Goal: Task Accomplishment & Management: Use online tool/utility

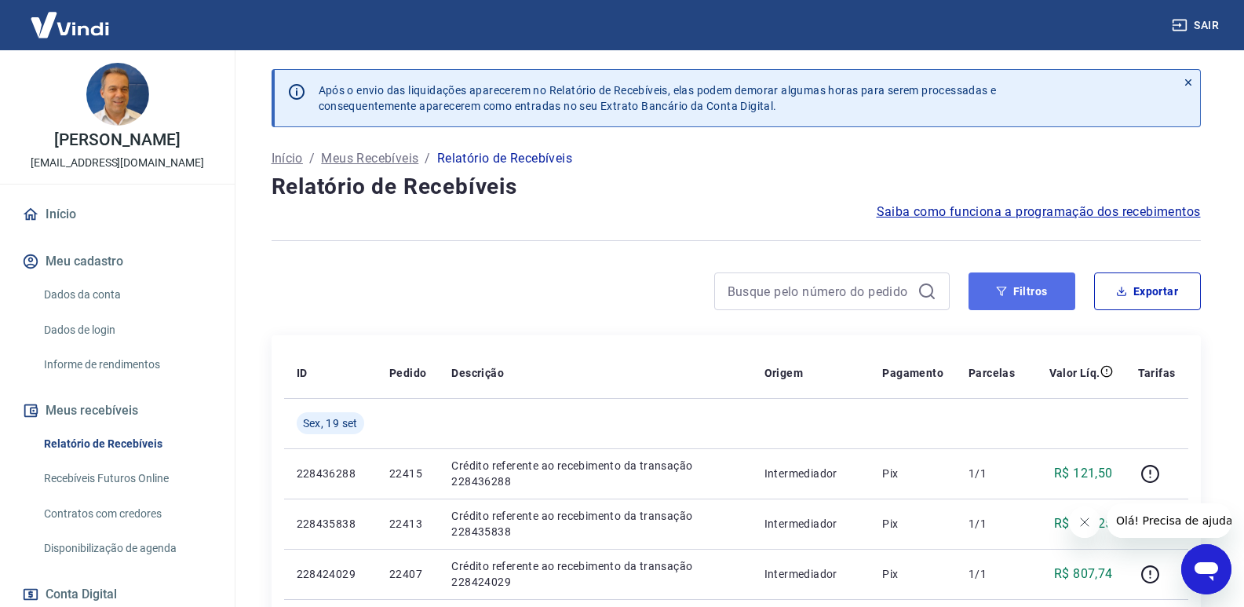
click at [1026, 309] on button "Filtros" at bounding box center [1022, 291] width 107 height 38
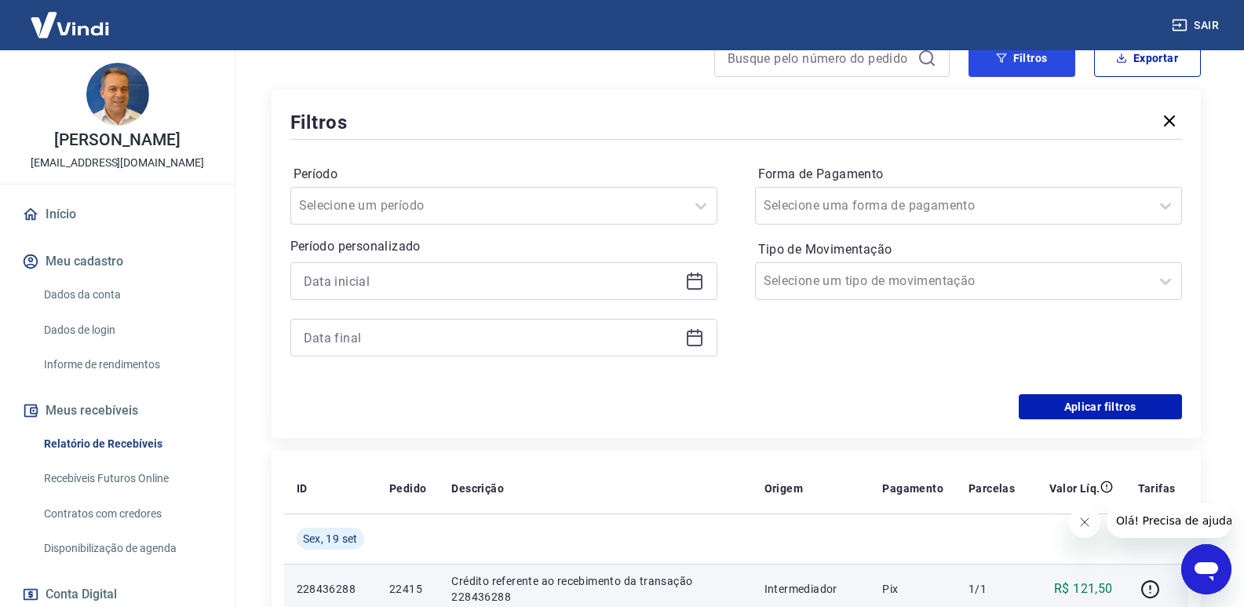
scroll to position [314, 0]
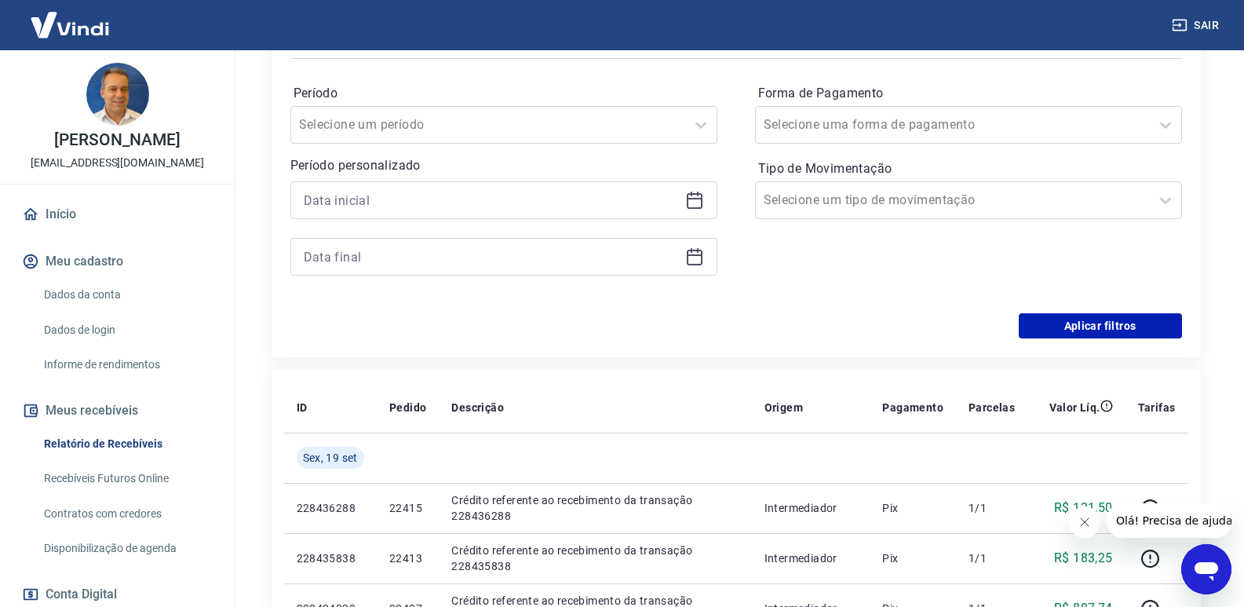
click at [692, 205] on icon at bounding box center [694, 200] width 19 height 19
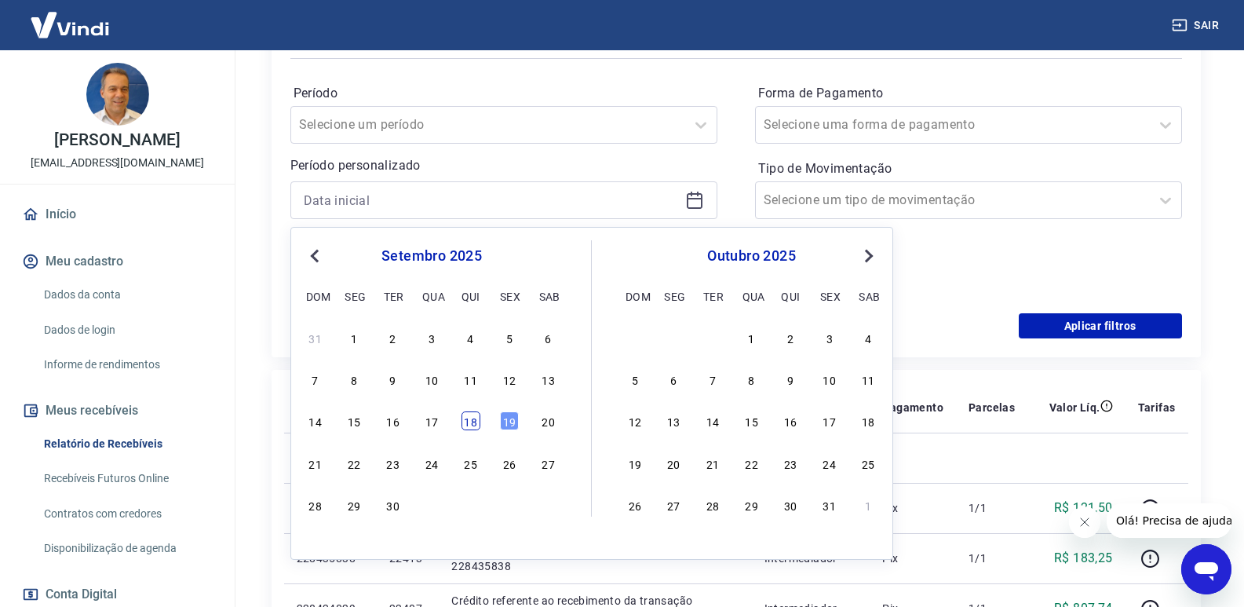
click at [471, 421] on div "18" at bounding box center [471, 420] width 19 height 19
type input "[DATE]"
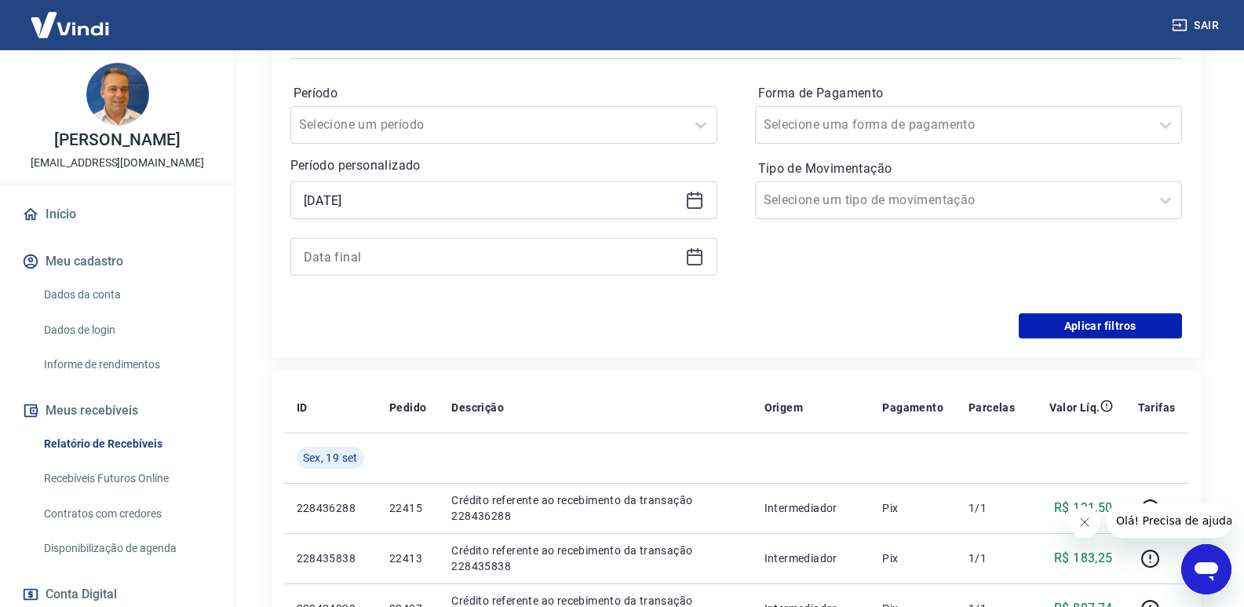
click at [692, 259] on icon at bounding box center [694, 256] width 19 height 19
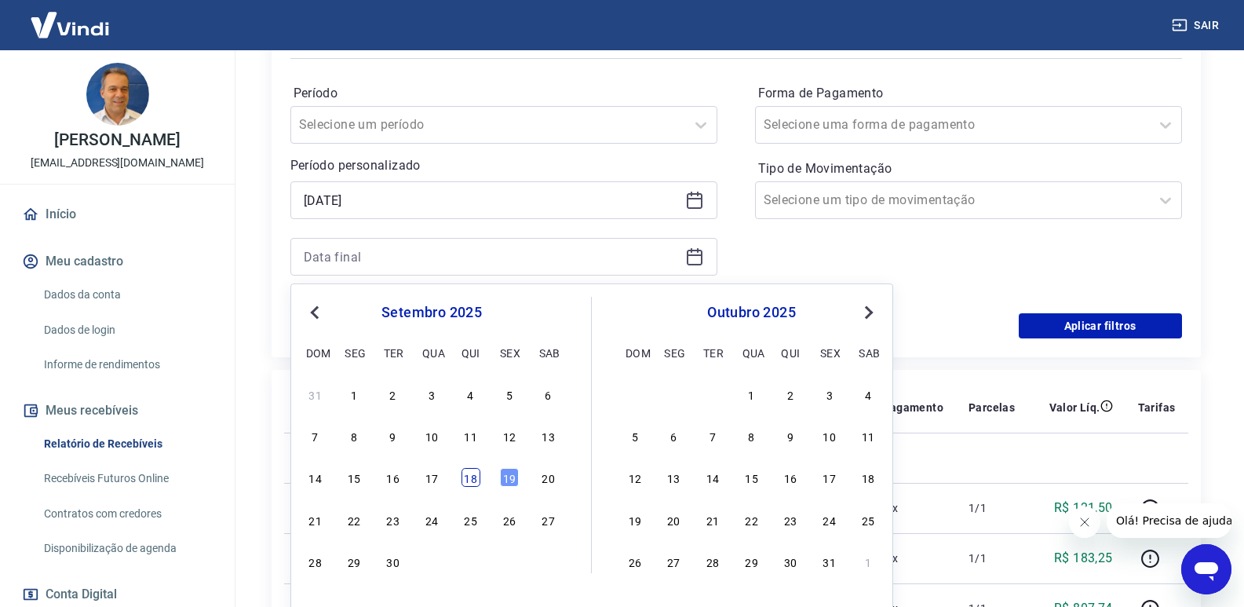
click at [472, 481] on div "18" at bounding box center [471, 477] width 19 height 19
type input "[DATE]"
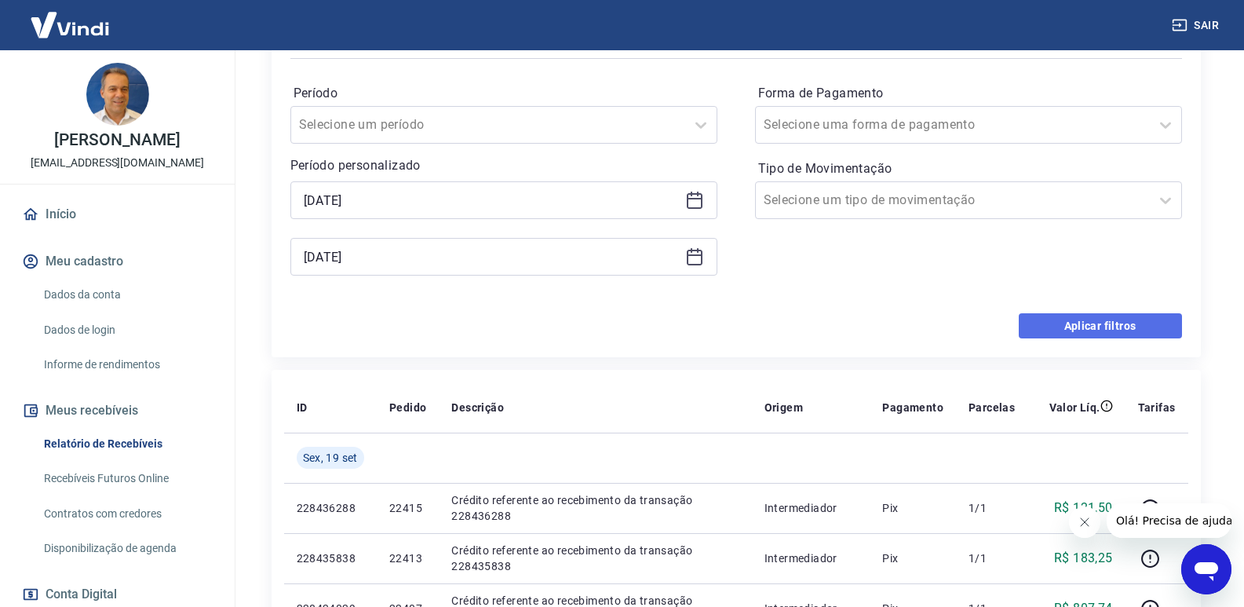
click at [1071, 331] on button "Aplicar filtros" at bounding box center [1100, 325] width 163 height 25
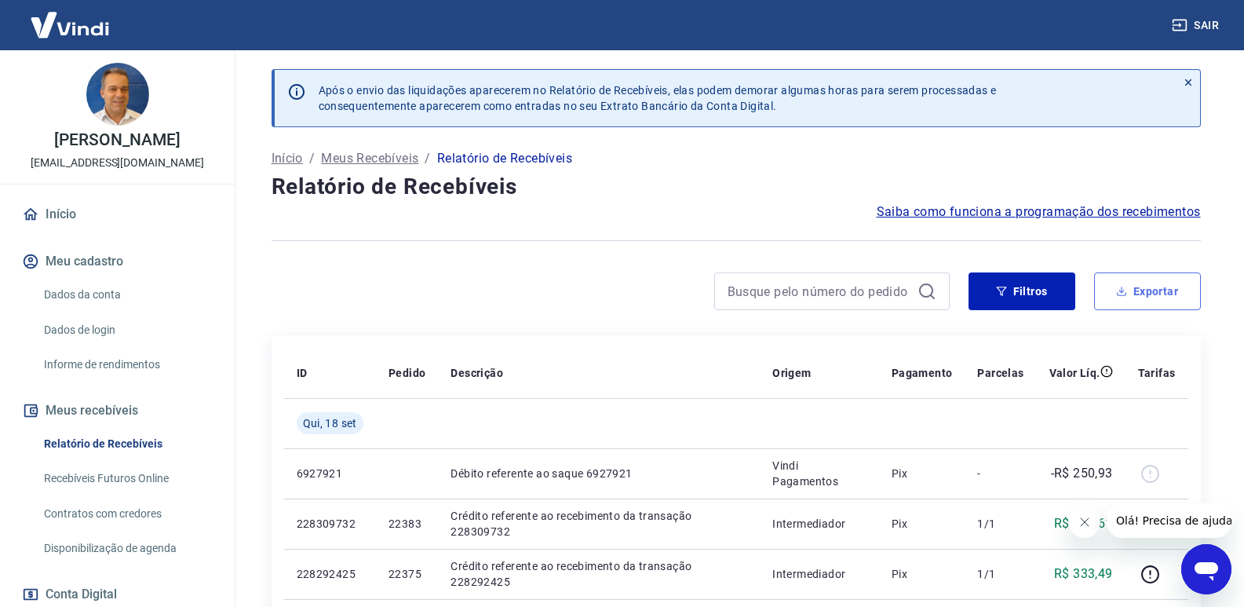
click at [1154, 287] on button "Exportar" at bounding box center [1147, 291] width 107 height 38
type input "[DATE]"
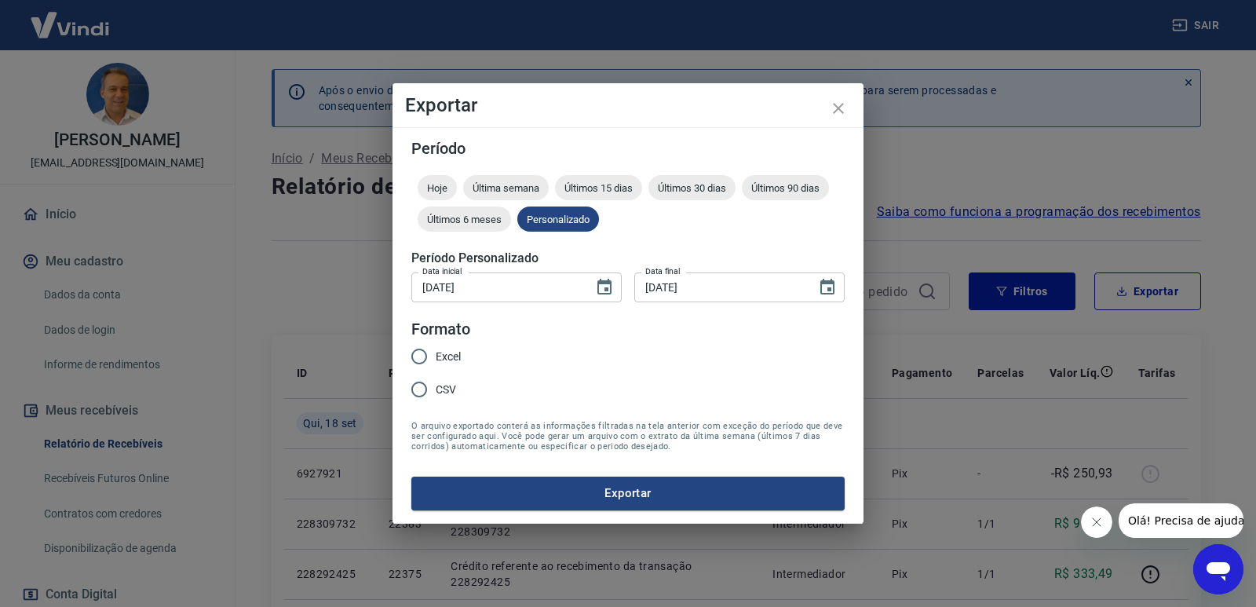
click at [421, 356] on input "Excel" at bounding box center [419, 356] width 33 height 33
radio input "true"
click at [613, 491] on button "Exportar" at bounding box center [627, 493] width 433 height 33
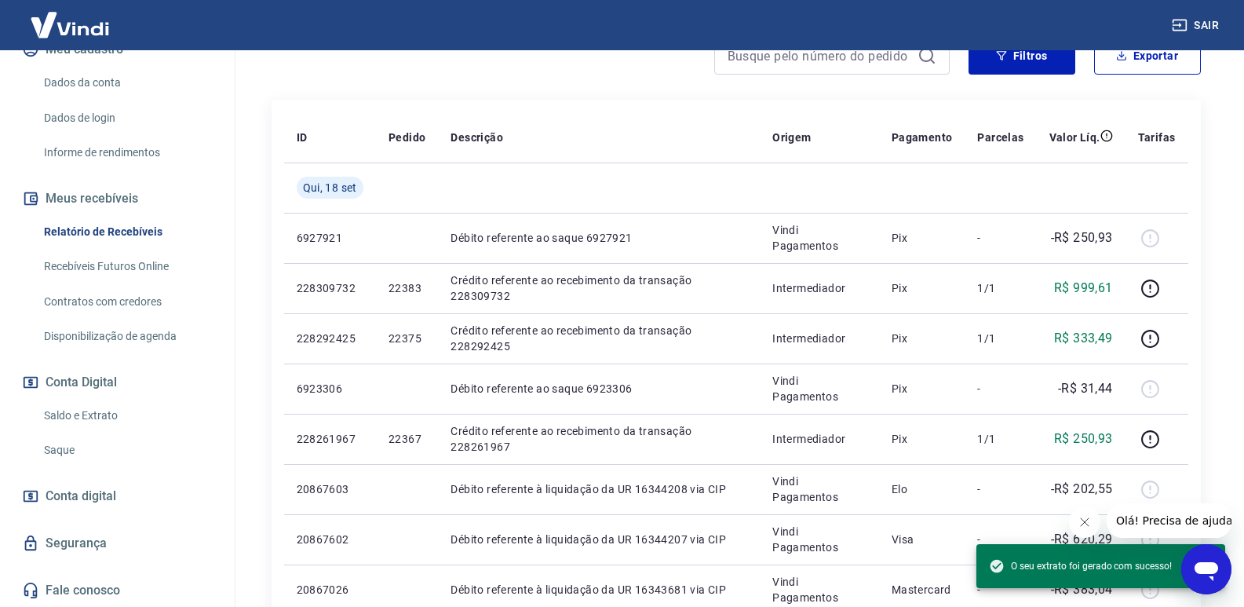
scroll to position [213, 0]
click at [63, 448] on link "Saque" at bounding box center [127, 449] width 178 height 32
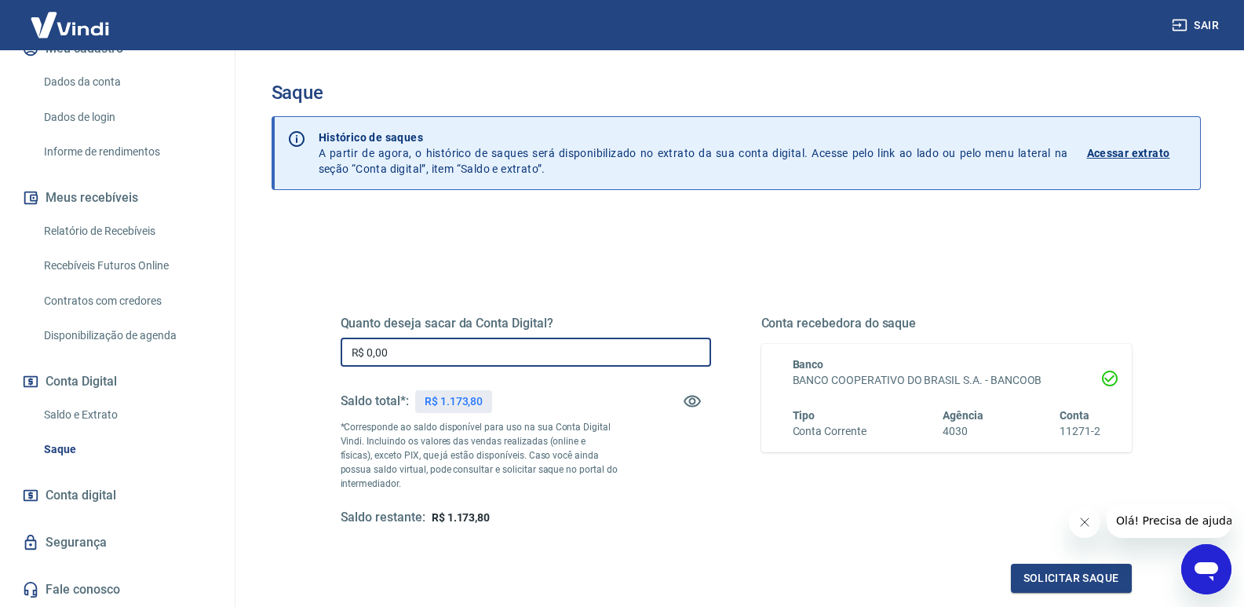
drag, startPoint x: 384, startPoint y: 349, endPoint x: 464, endPoint y: 311, distance: 88.8
click at [386, 349] on input "R$ 0,00" at bounding box center [526, 352] width 371 height 29
type input "R$ 1.173,80"
click at [1081, 583] on button "Solicitar saque" at bounding box center [1071, 578] width 121 height 29
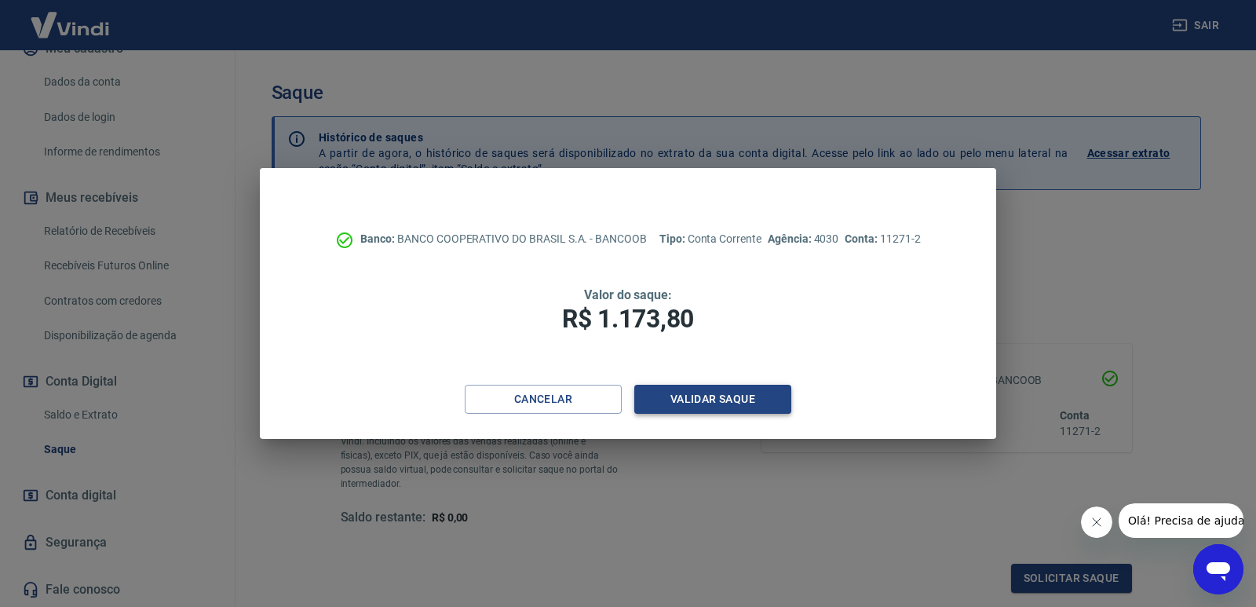
click at [692, 408] on button "Validar saque" at bounding box center [712, 399] width 157 height 29
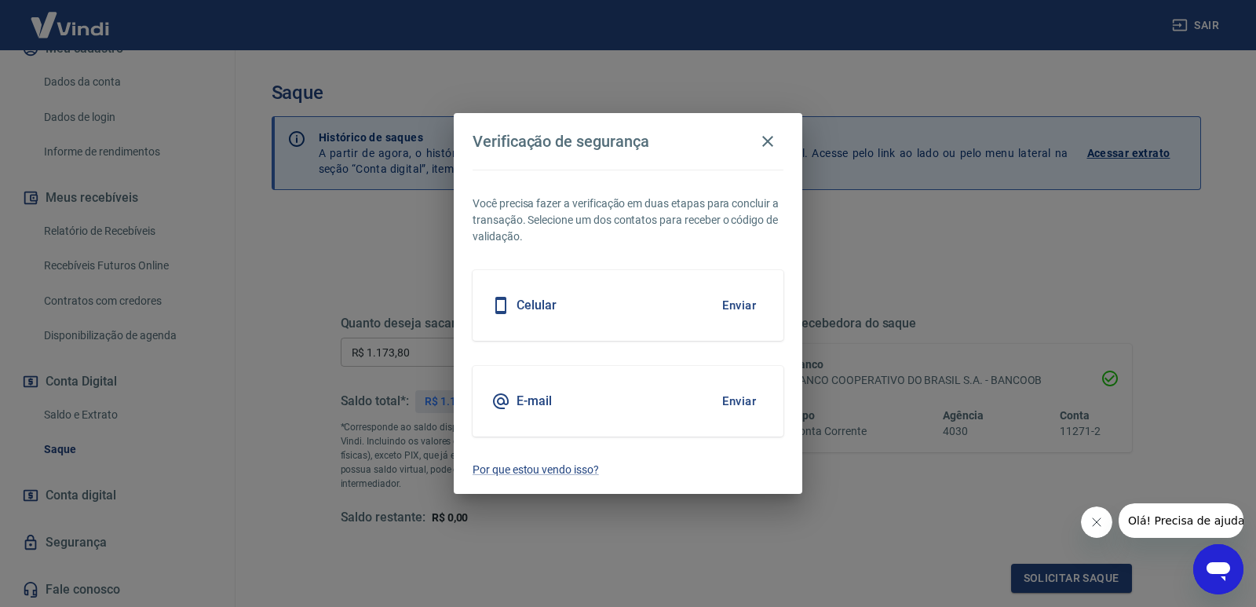
click at [738, 404] on button "Enviar" at bounding box center [739, 401] width 51 height 33
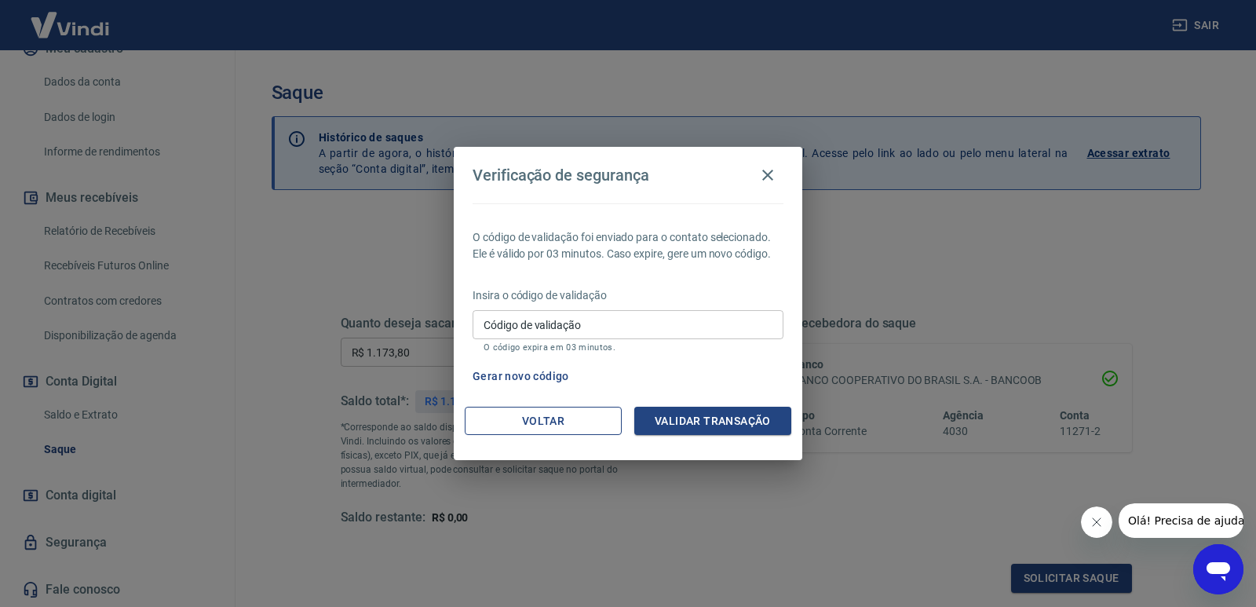
click at [571, 422] on button "Voltar" at bounding box center [543, 421] width 157 height 29
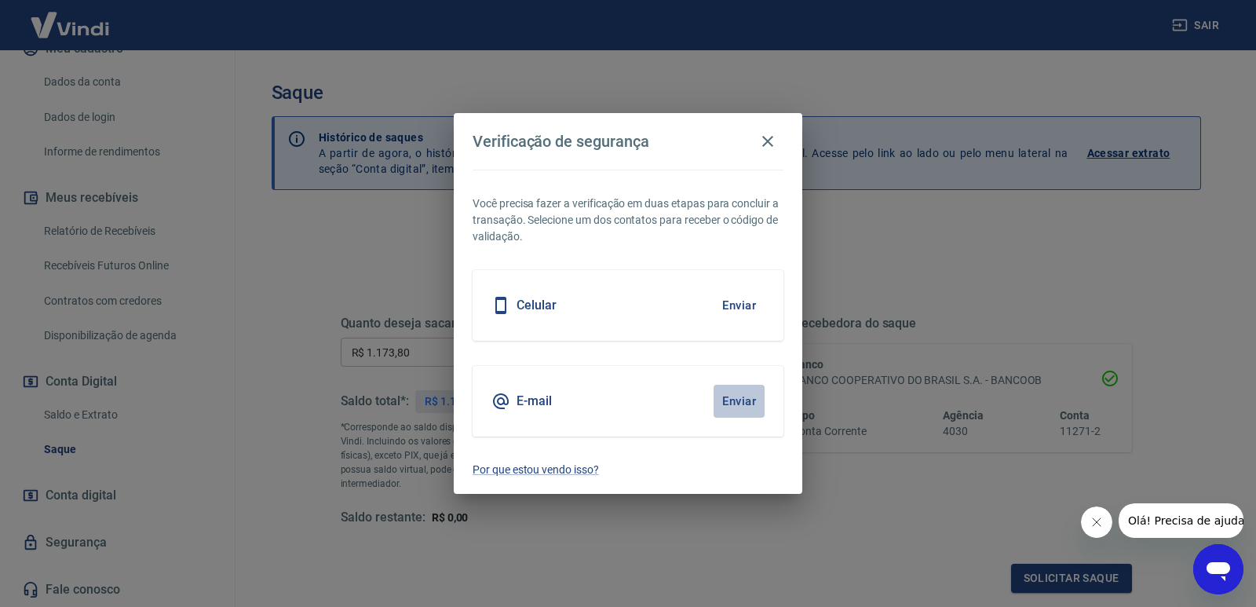
click at [755, 396] on button "Enviar" at bounding box center [739, 401] width 51 height 33
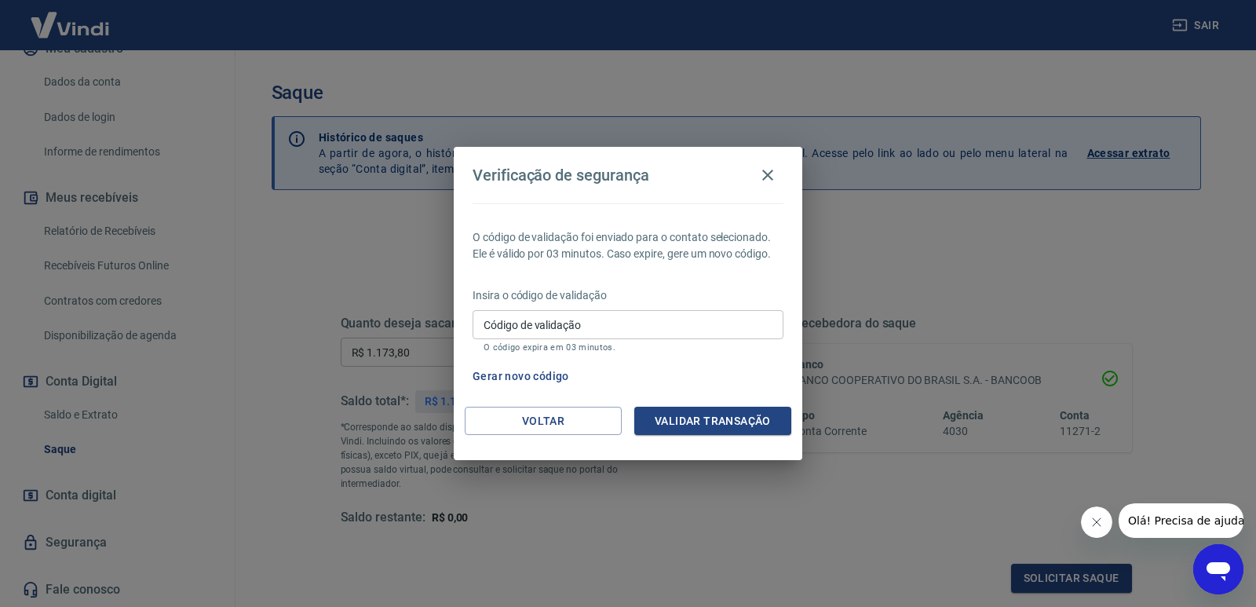
click at [567, 323] on input "Código de validação" at bounding box center [628, 324] width 311 height 29
type input "596196"
click at [703, 418] on button "Validar transação" at bounding box center [712, 421] width 157 height 29
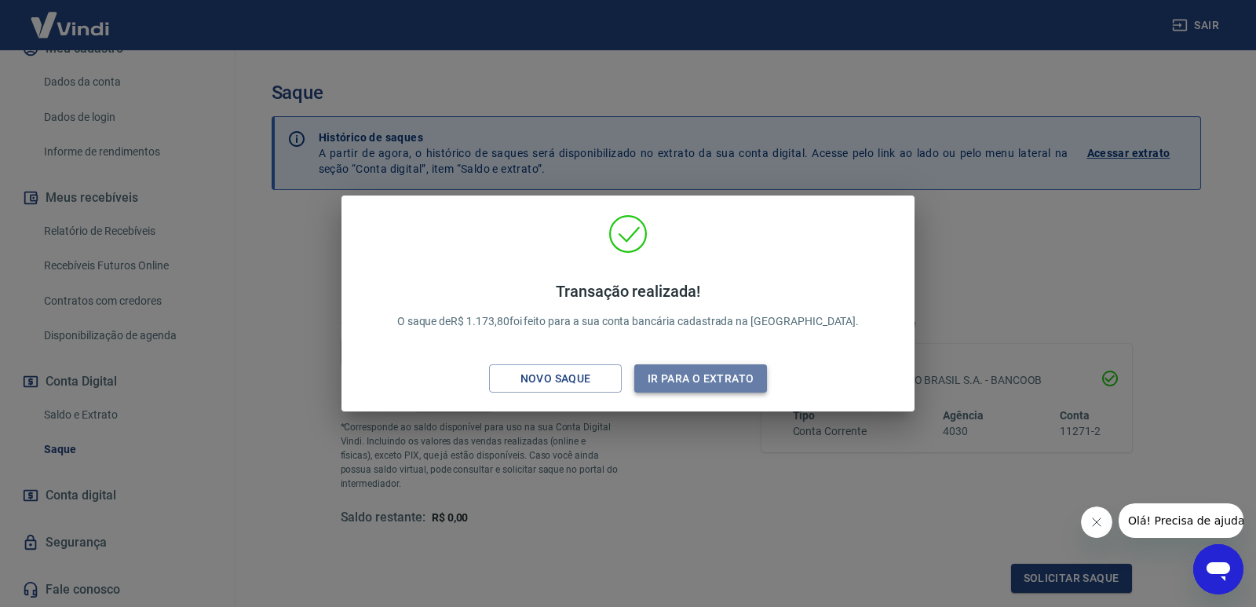
click at [707, 377] on button "Ir para o extrato" at bounding box center [700, 378] width 133 height 29
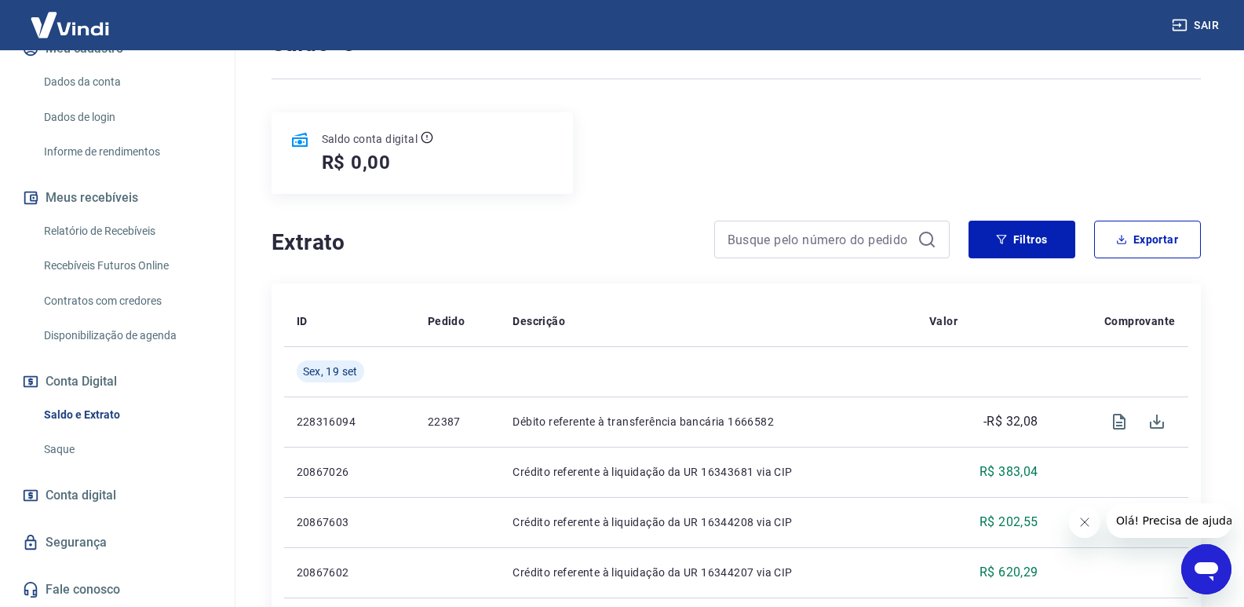
scroll to position [157, 0]
